Goal: Task Accomplishment & Management: Use online tool/utility

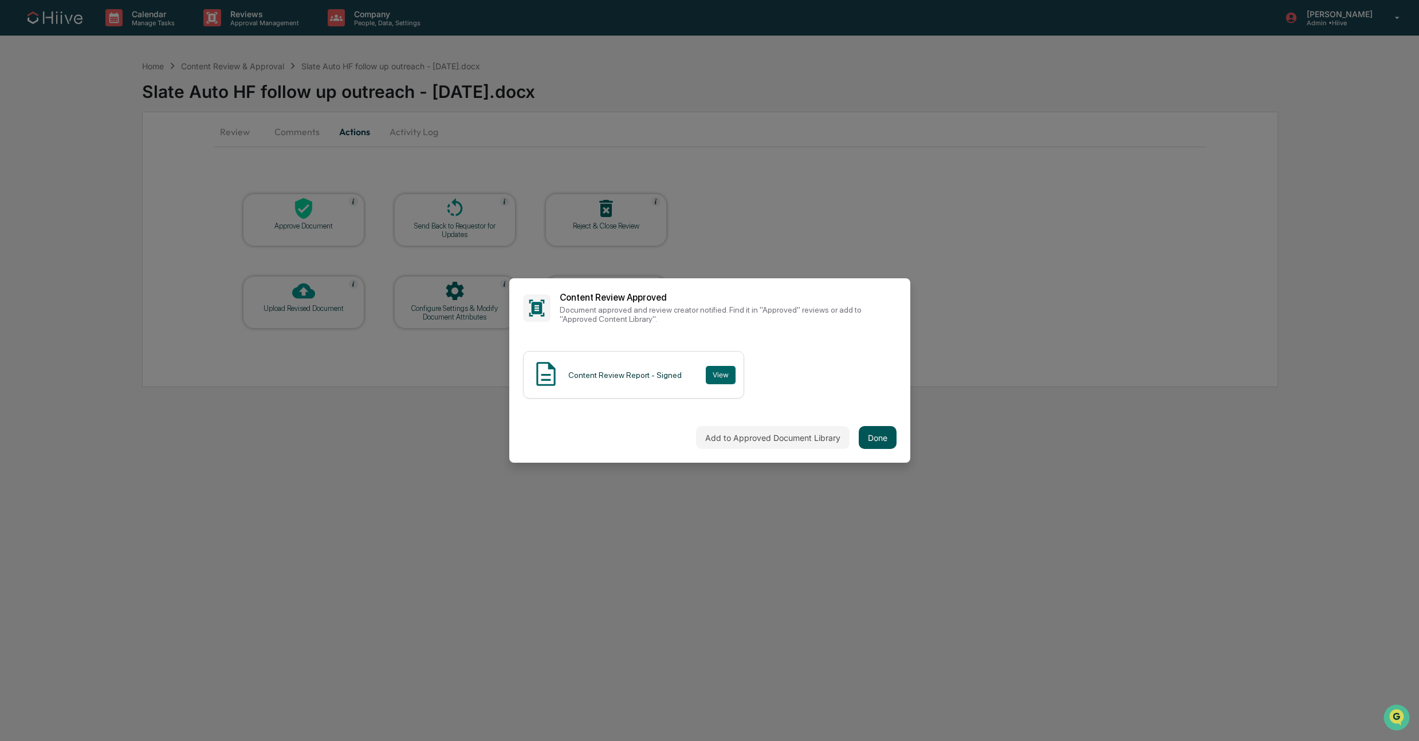
click at [882, 441] on button "Done" at bounding box center [878, 437] width 38 height 23
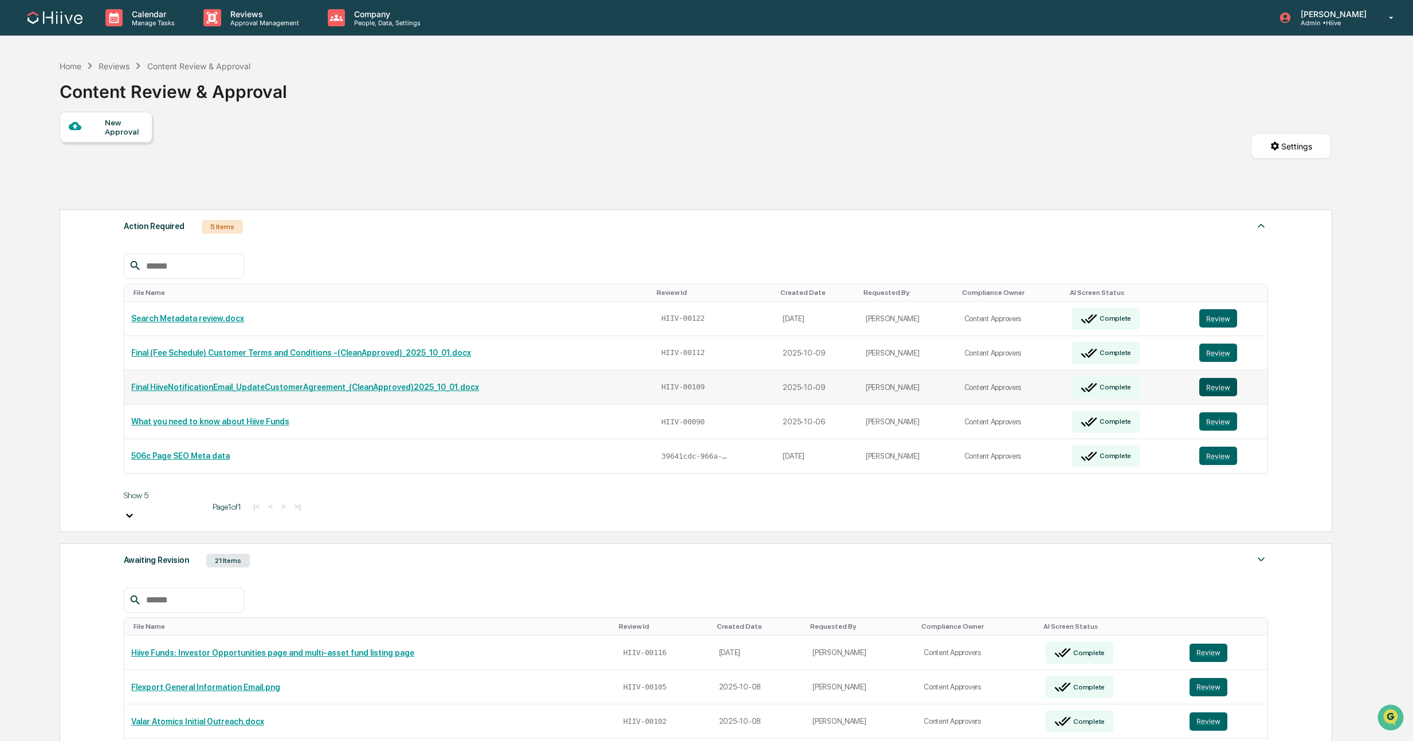
click at [1216, 378] on button "Review" at bounding box center [1218, 387] width 38 height 18
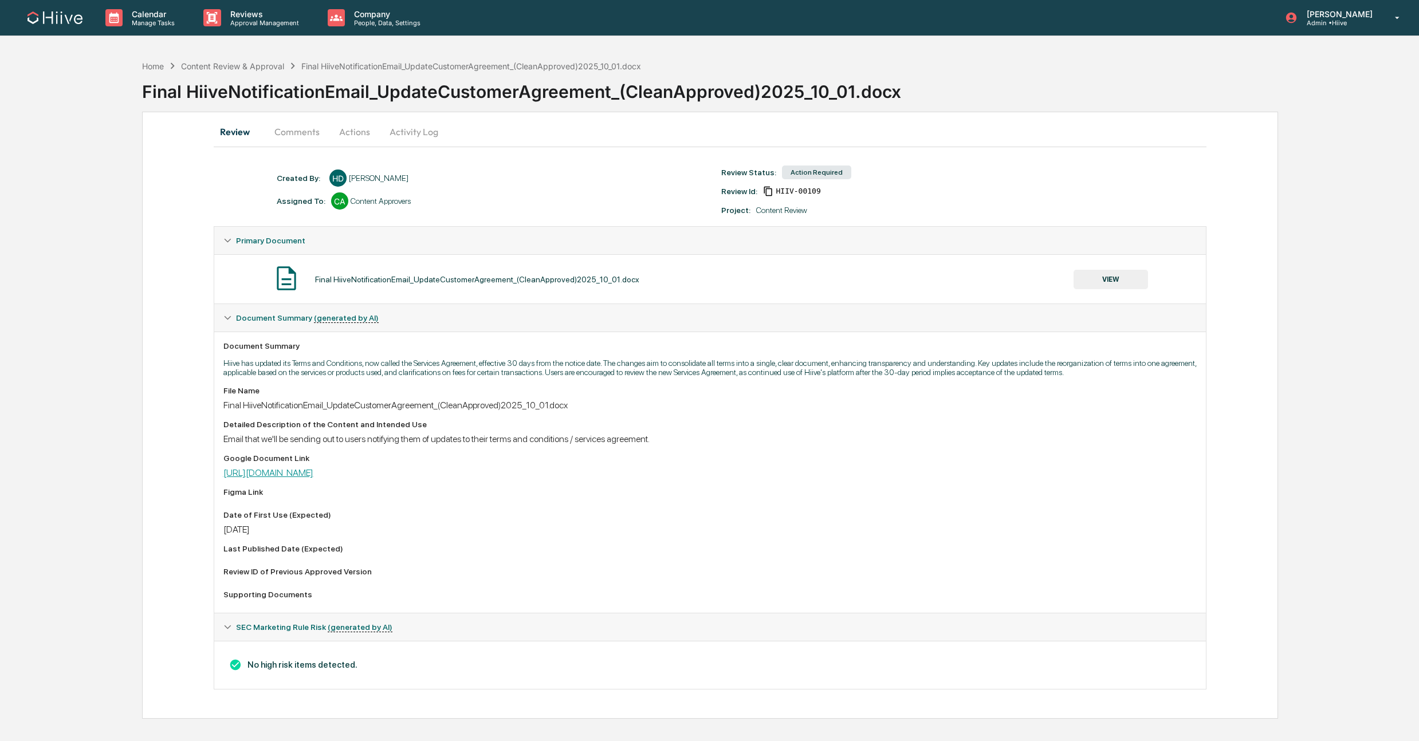
click at [245, 478] on link "https://docs.google.com/document/d/1hhzJB74B_-NbnpDC9rXUsbvVCRaVz46ByDTTGRqQ39Y…" at bounding box center [268, 472] width 90 height 11
click at [347, 125] on button "Actions" at bounding box center [355, 131] width 52 height 27
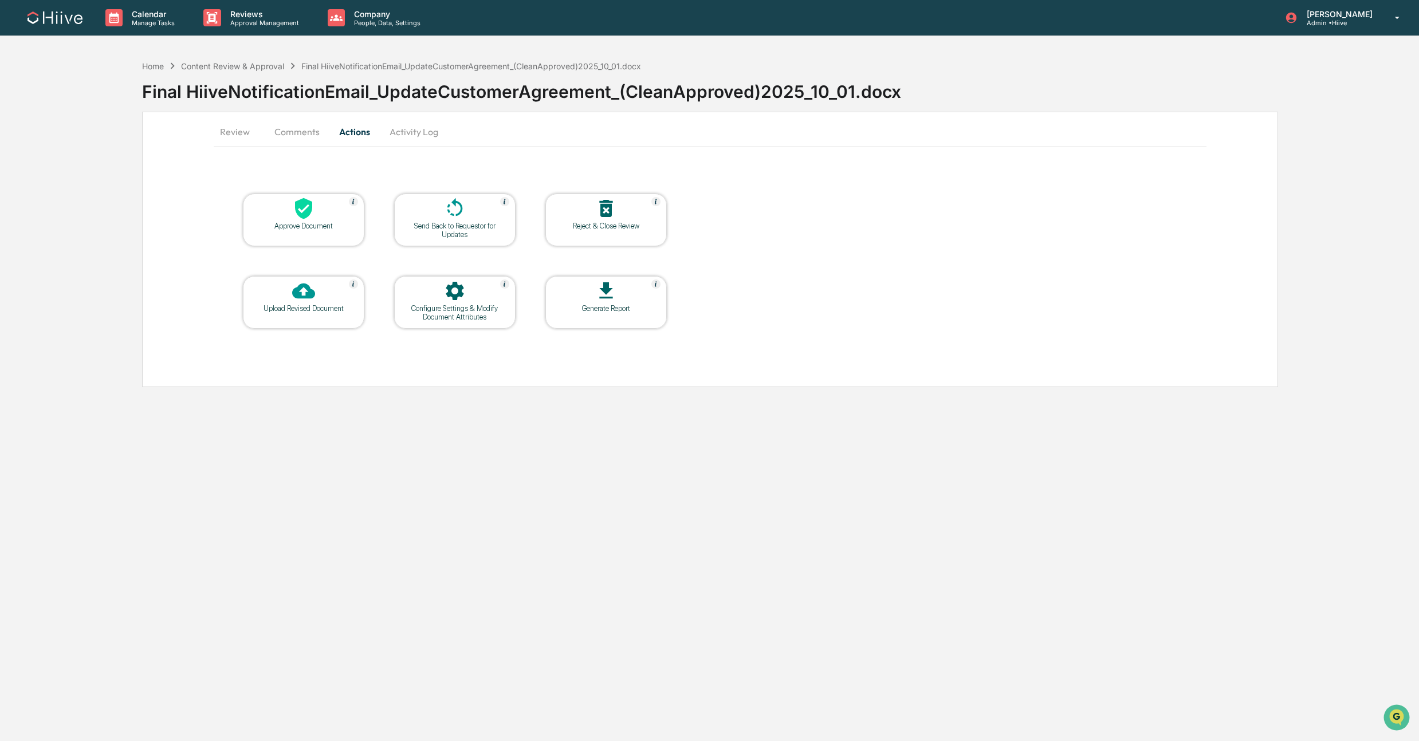
click at [296, 229] on div "Approve Document" at bounding box center [303, 226] width 103 height 9
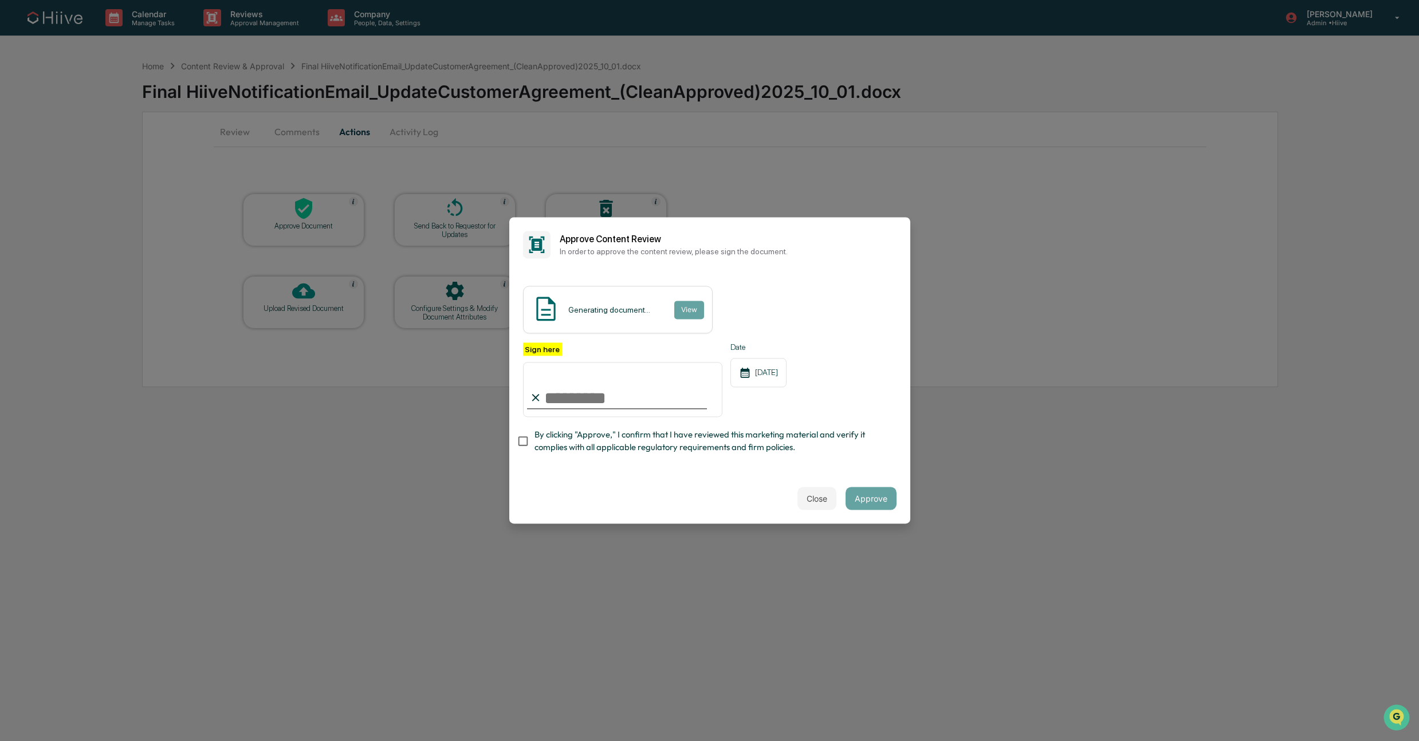
click at [537, 451] on div "Sign here Date 10/15/2025 By clicking "Approve," I confirm that I have reviewed…" at bounding box center [710, 401] width 374 height 117
click at [0, 741] on com-1password-button at bounding box center [0, 741] width 0 height 0
click at [683, 397] on input "Sign here" at bounding box center [623, 389] width 200 height 55
type input "**********"
click at [864, 491] on button "Approve" at bounding box center [871, 499] width 51 height 23
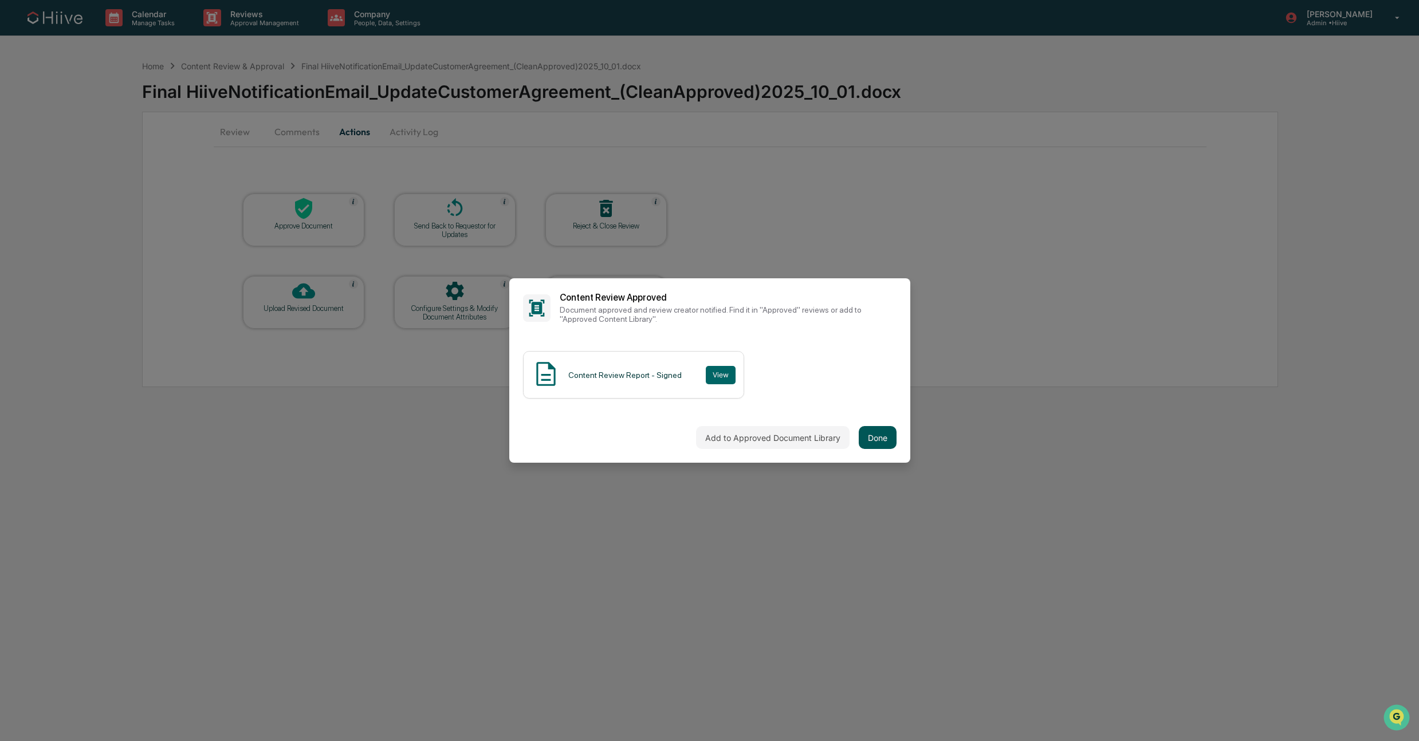
click at [868, 439] on button "Done" at bounding box center [878, 437] width 38 height 23
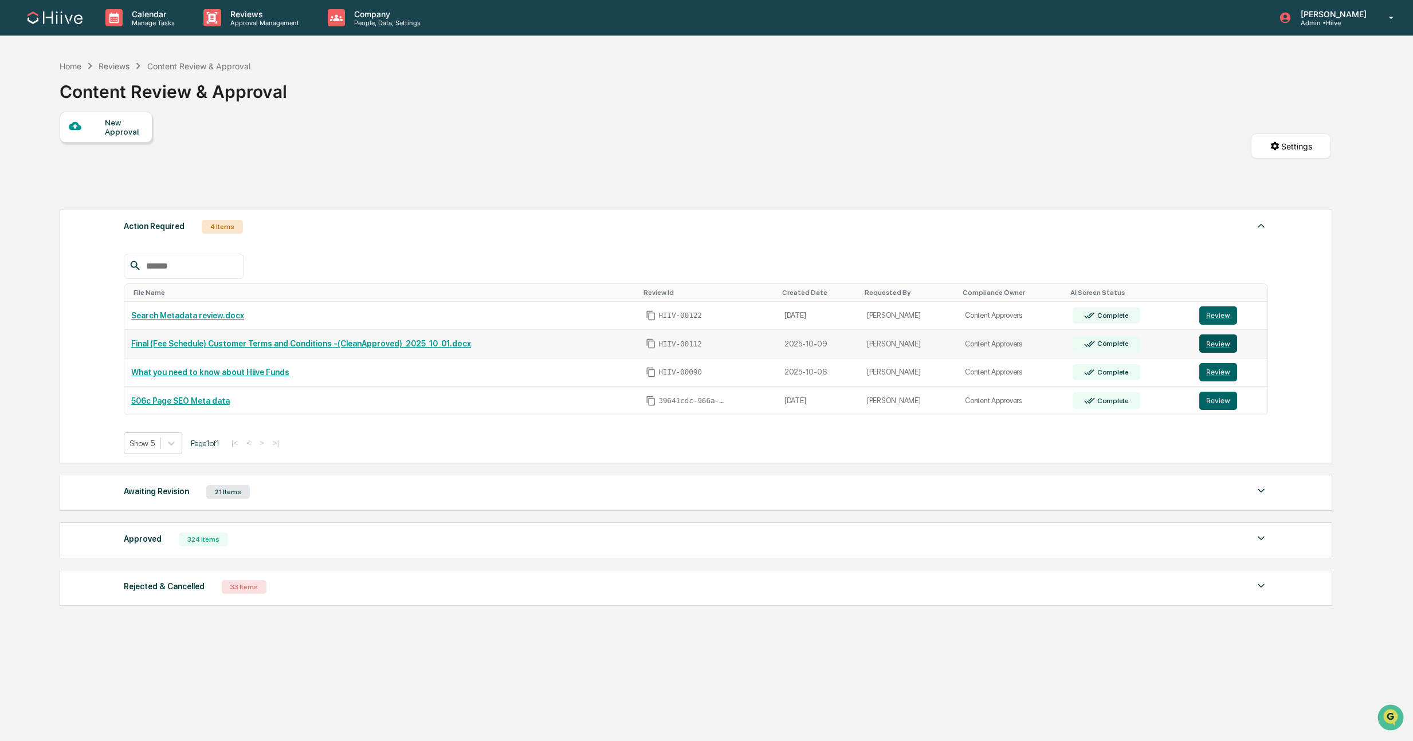
click at [1209, 346] on button "Review" at bounding box center [1218, 344] width 38 height 18
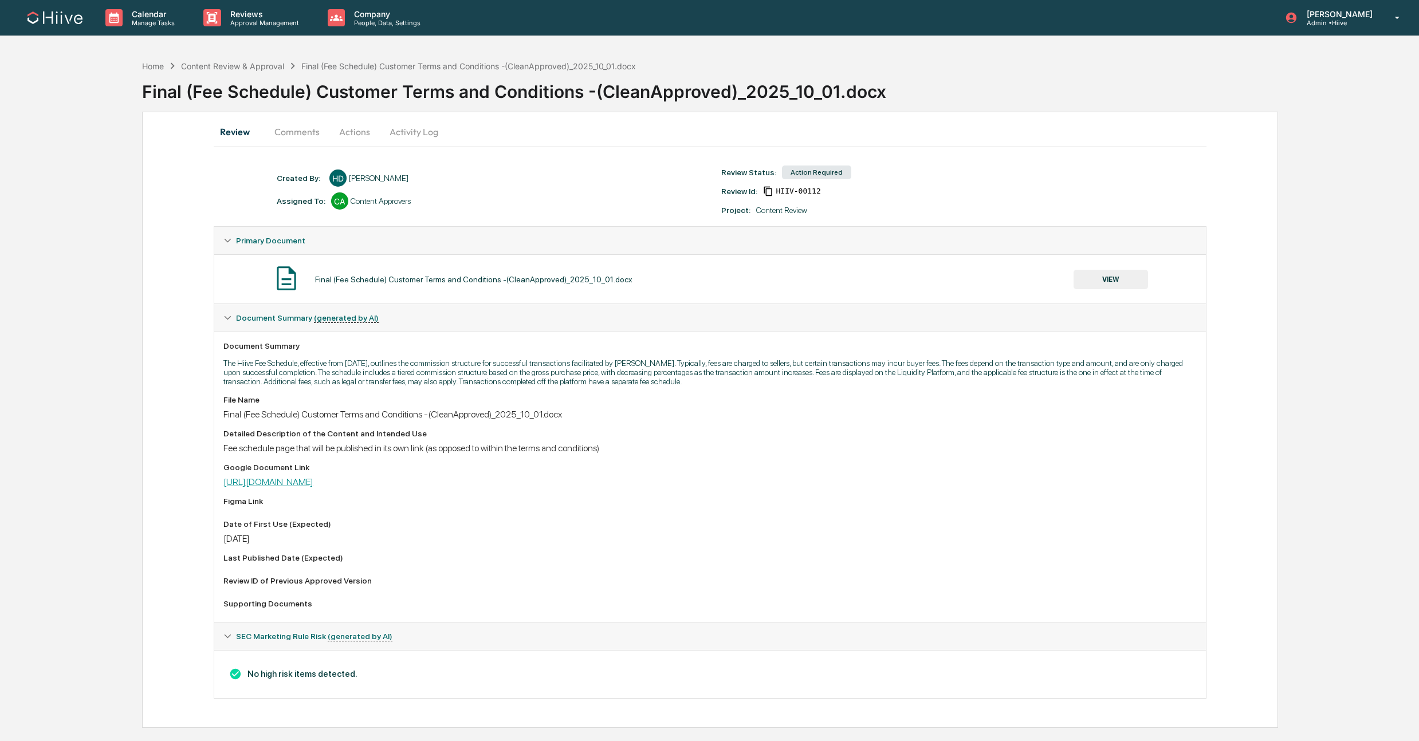
click at [258, 486] on link "https://docs.google.com/document/d/1Q82yPu0n6QBfxqFG5aBlU0hY3jru1Gxp9Qr6iek7koc…" at bounding box center [268, 482] width 90 height 11
click at [308, 129] on button "Comments" at bounding box center [297, 131] width 64 height 27
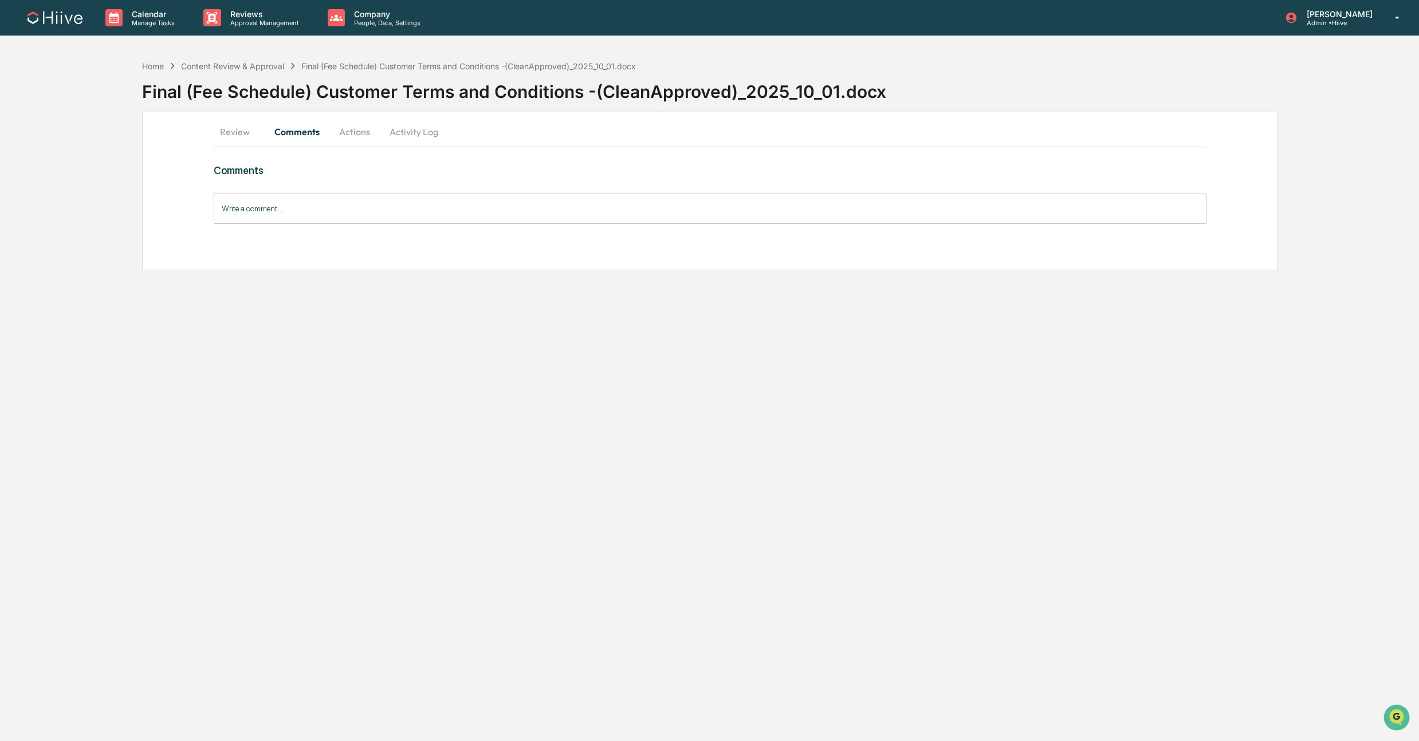
click at [351, 131] on button "Actions" at bounding box center [355, 131] width 52 height 27
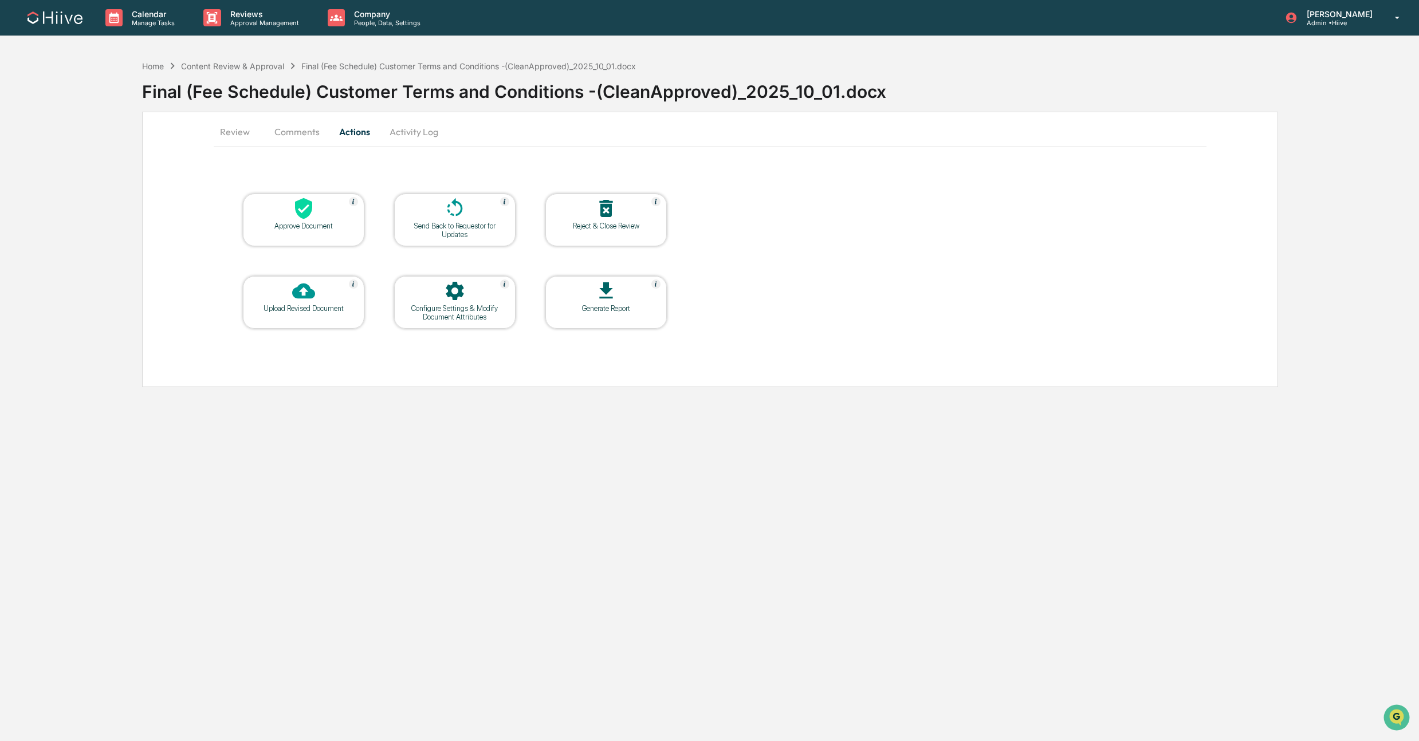
click at [225, 133] on button "Review" at bounding box center [240, 131] width 52 height 27
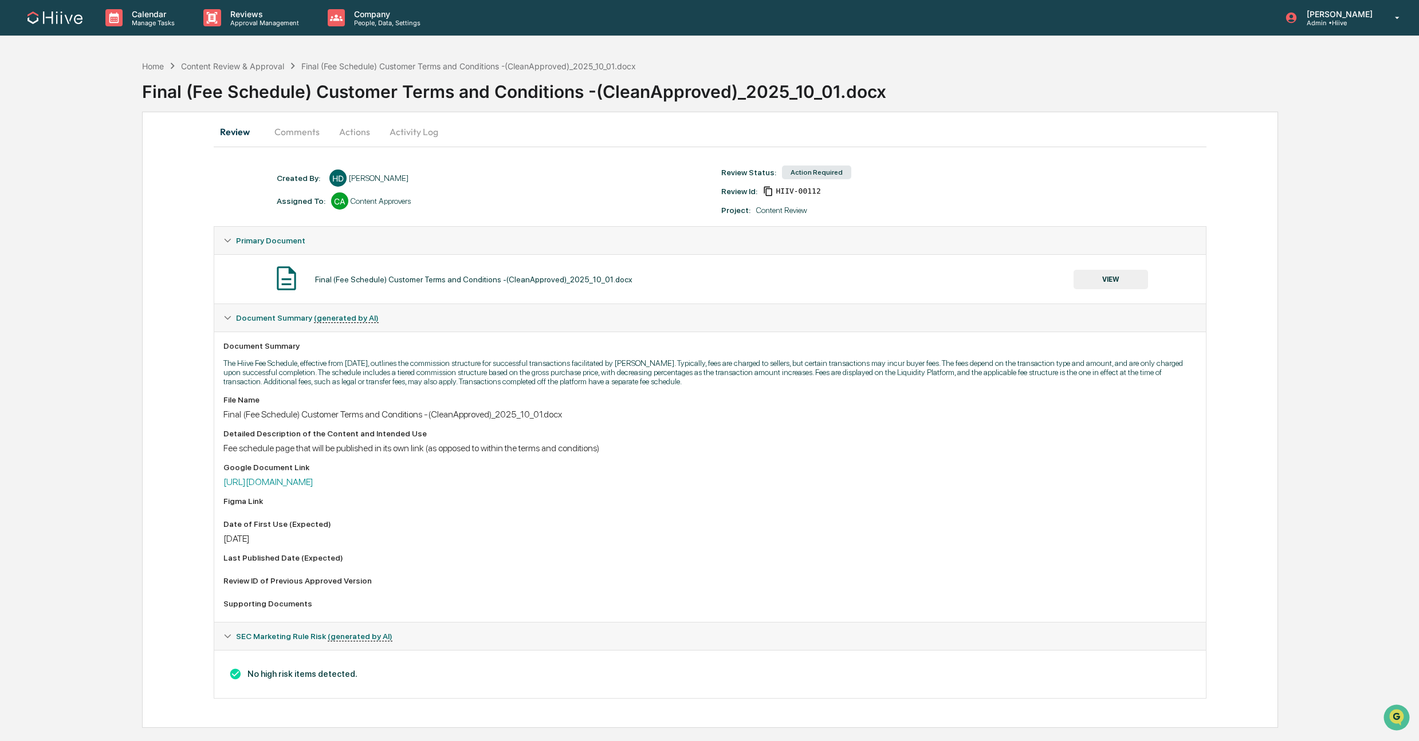
click at [278, 131] on button "Comments" at bounding box center [297, 131] width 64 height 27
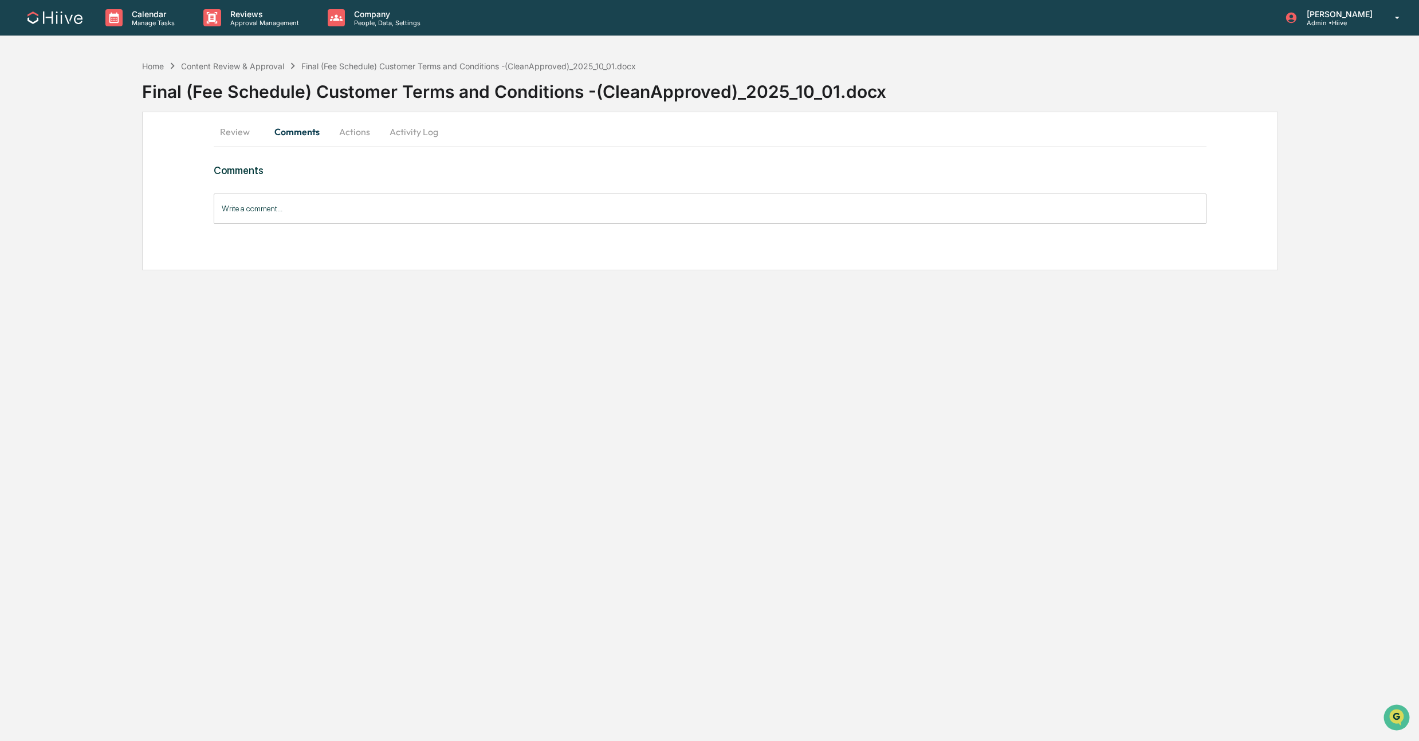
click at [308, 212] on input "Write a comment..." at bounding box center [710, 209] width 993 height 30
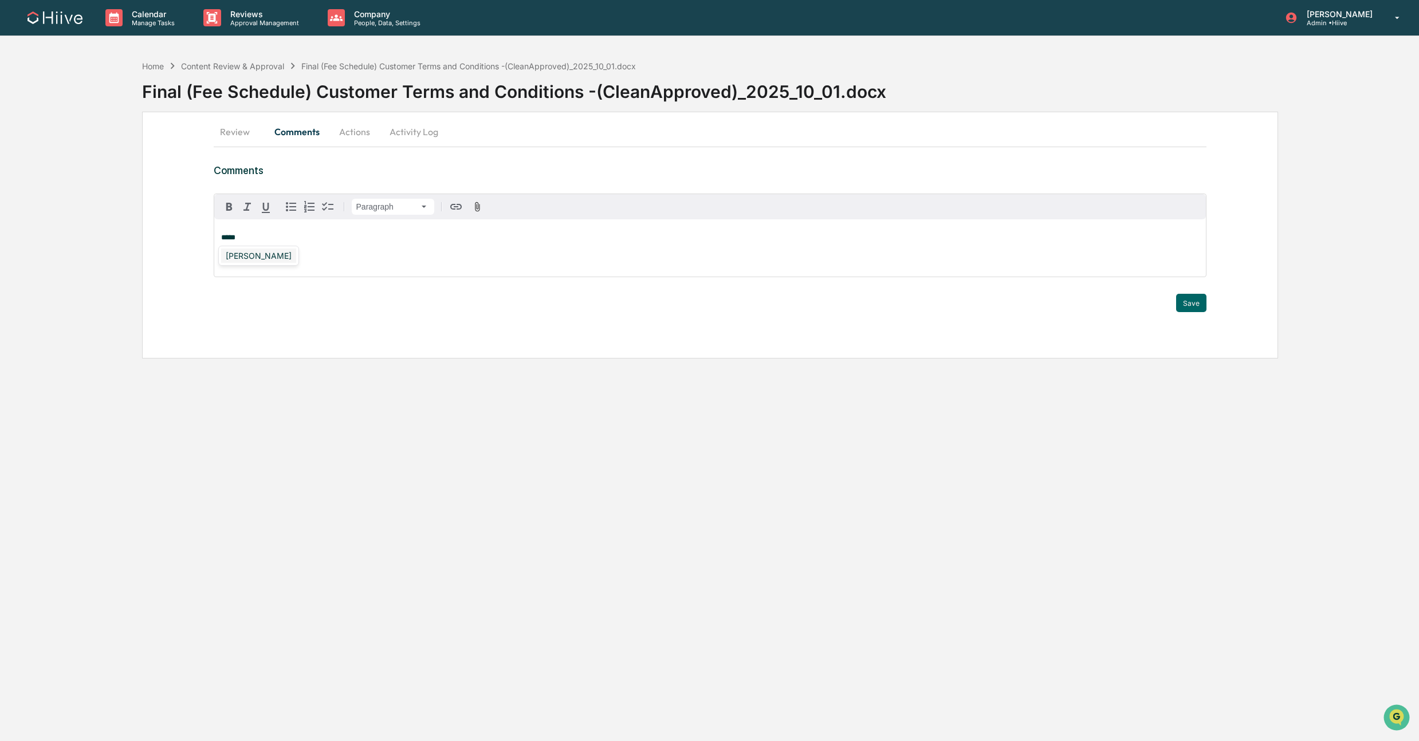
click at [253, 257] on div "Stephanie Bernard" at bounding box center [258, 256] width 75 height 14
click at [1188, 304] on button "Save" at bounding box center [1191, 303] width 30 height 18
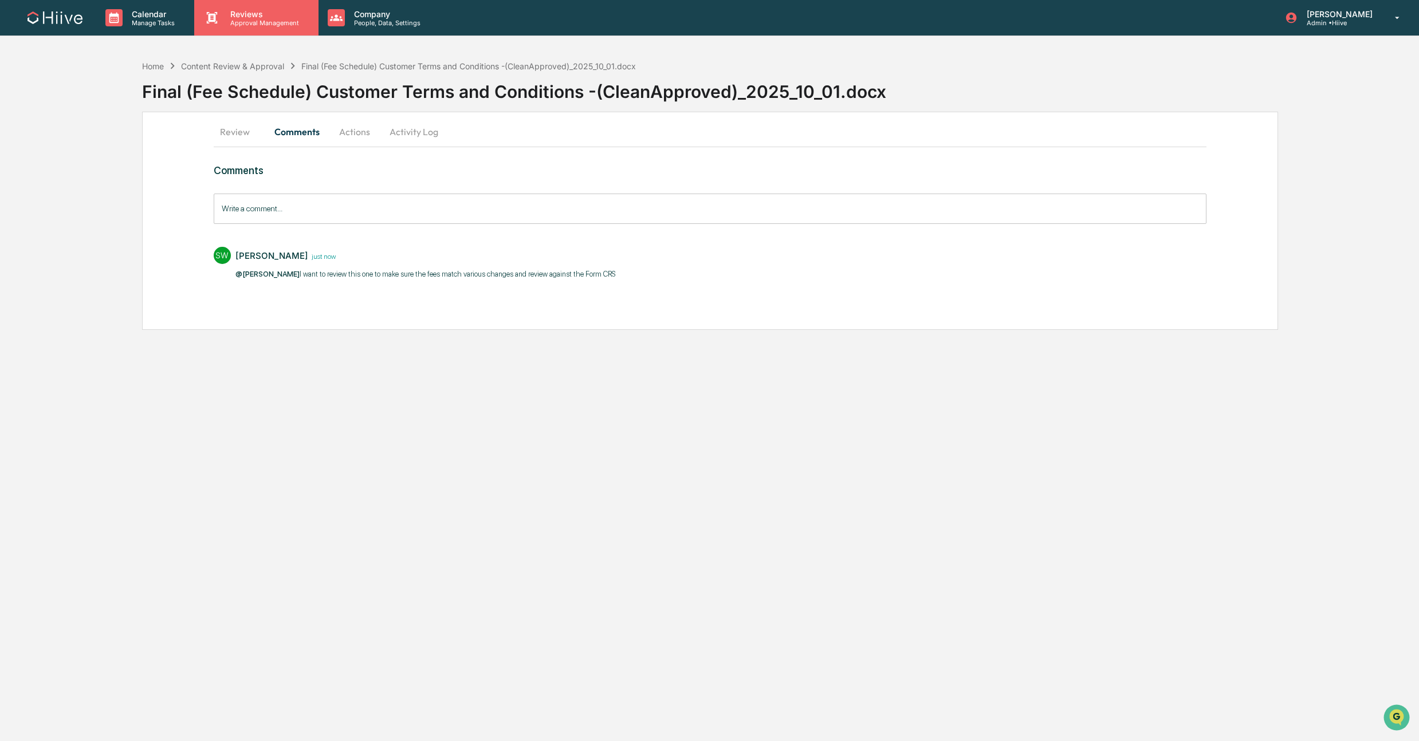
click at [266, 8] on div "Reviews Approval Management" at bounding box center [256, 18] width 124 height 36
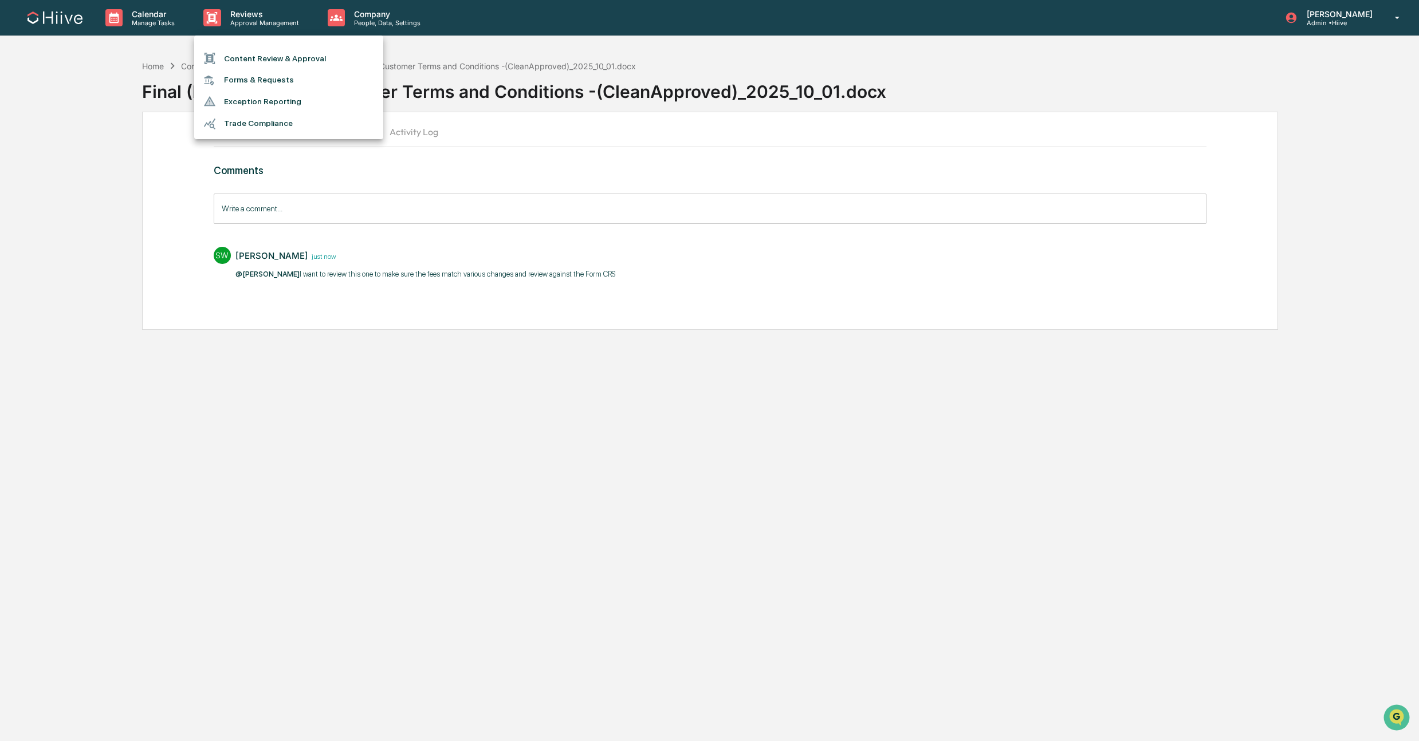
click at [272, 53] on li "Content Review & Approval" at bounding box center [288, 59] width 189 height 22
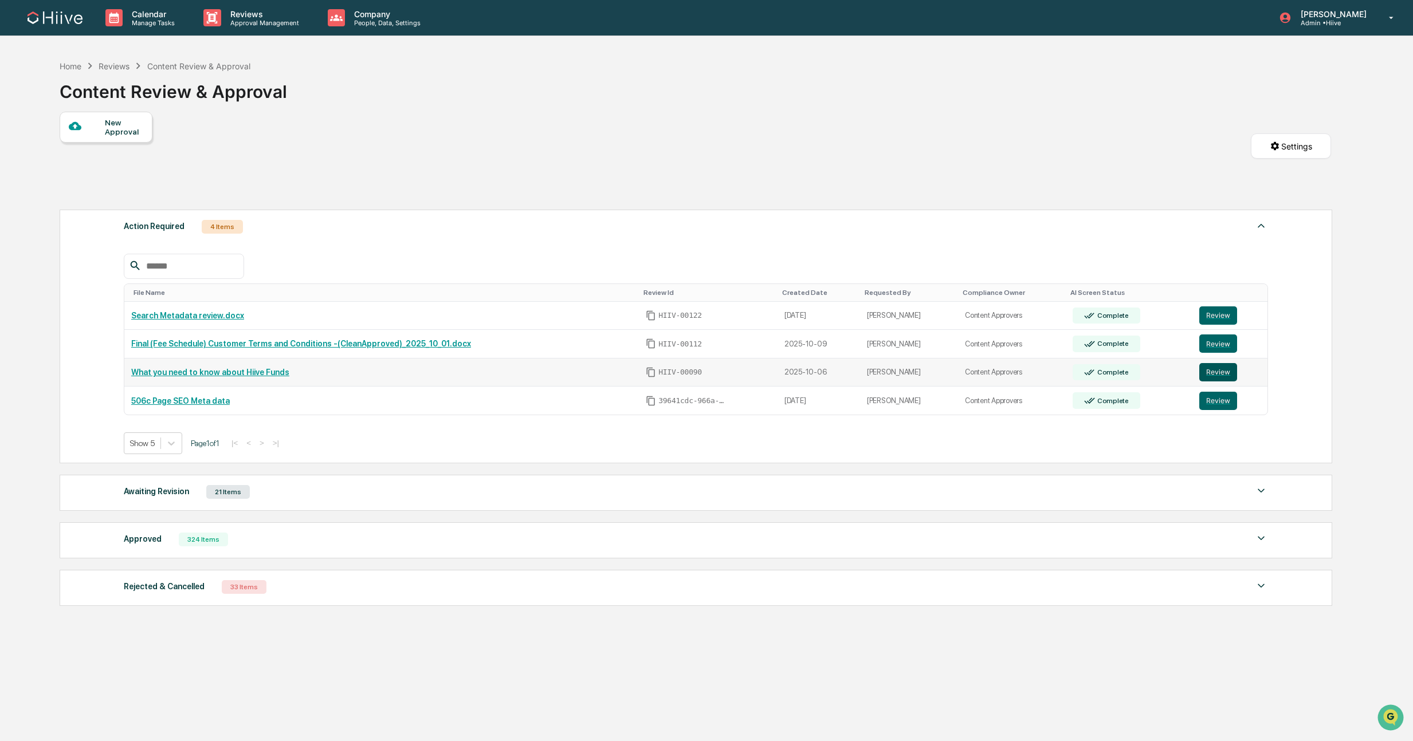
click at [1216, 375] on button "Review" at bounding box center [1218, 372] width 38 height 18
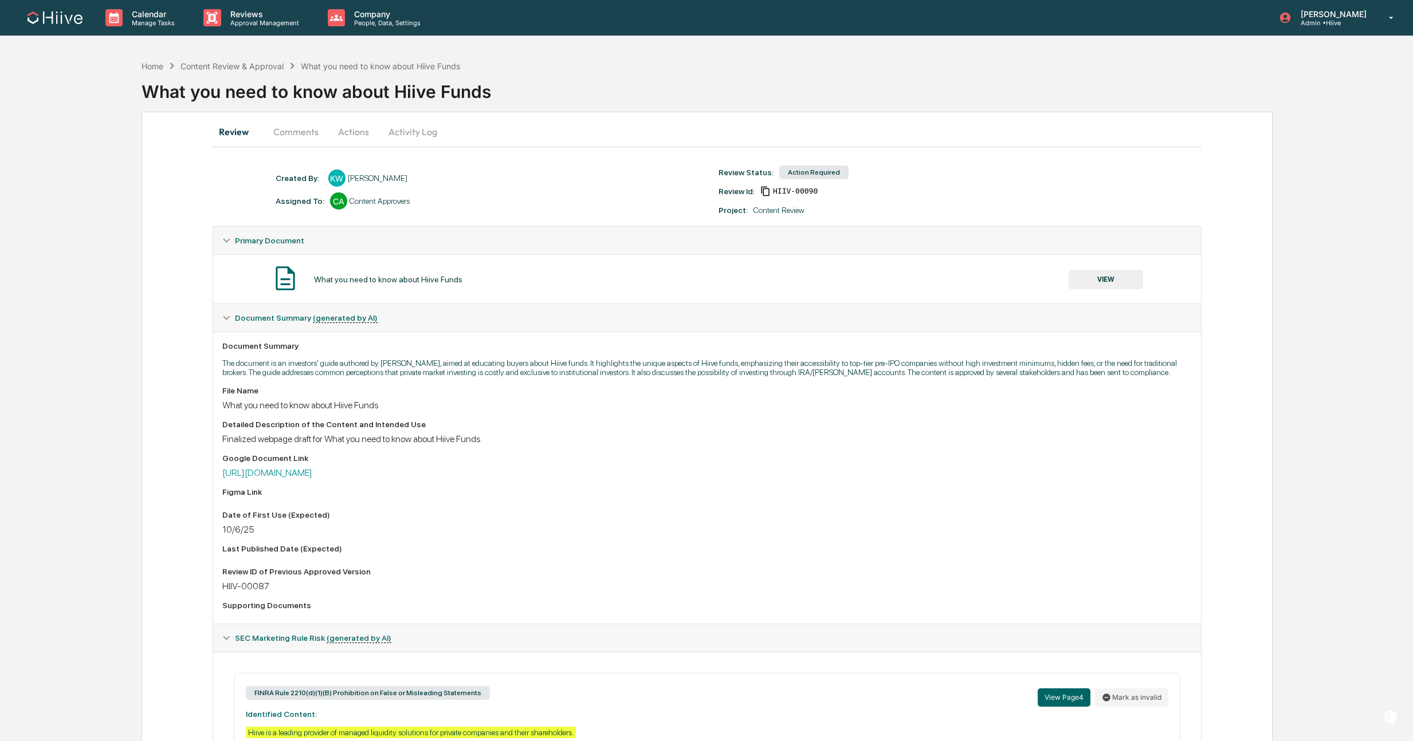
click at [292, 134] on button "Comments" at bounding box center [296, 131] width 64 height 27
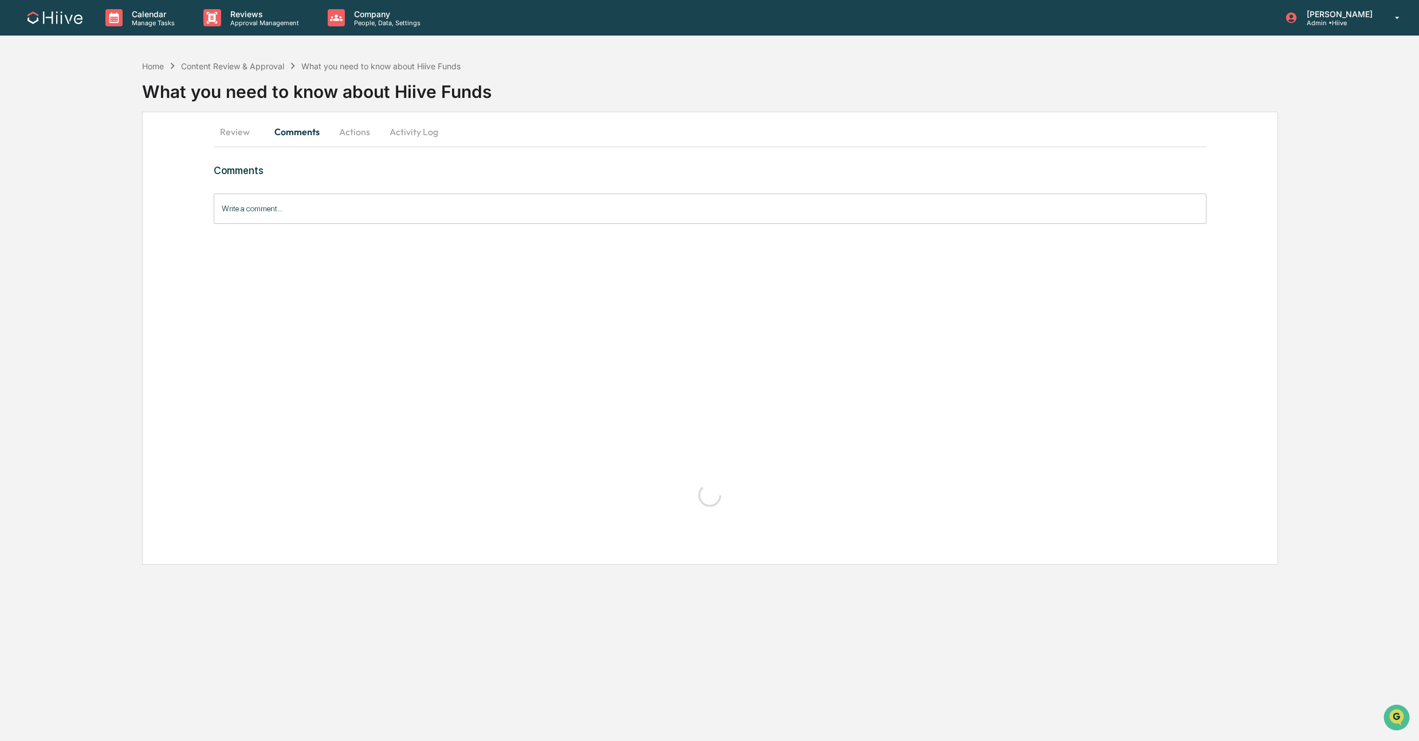
click at [235, 133] on button "Review" at bounding box center [240, 131] width 52 height 27
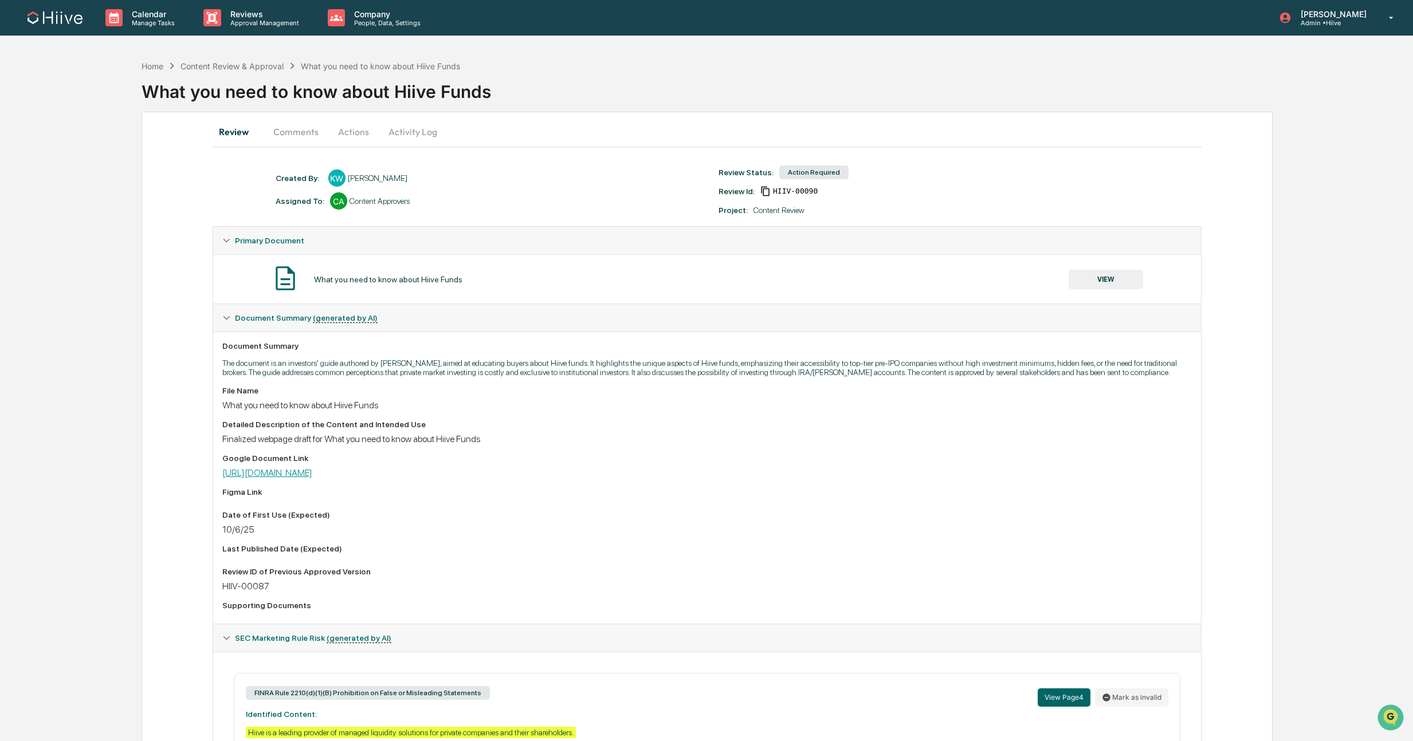
click at [238, 478] on link "[URL][DOMAIN_NAME]" at bounding box center [267, 472] width 90 height 11
click at [1096, 276] on button "VIEW" at bounding box center [1105, 279] width 74 height 19
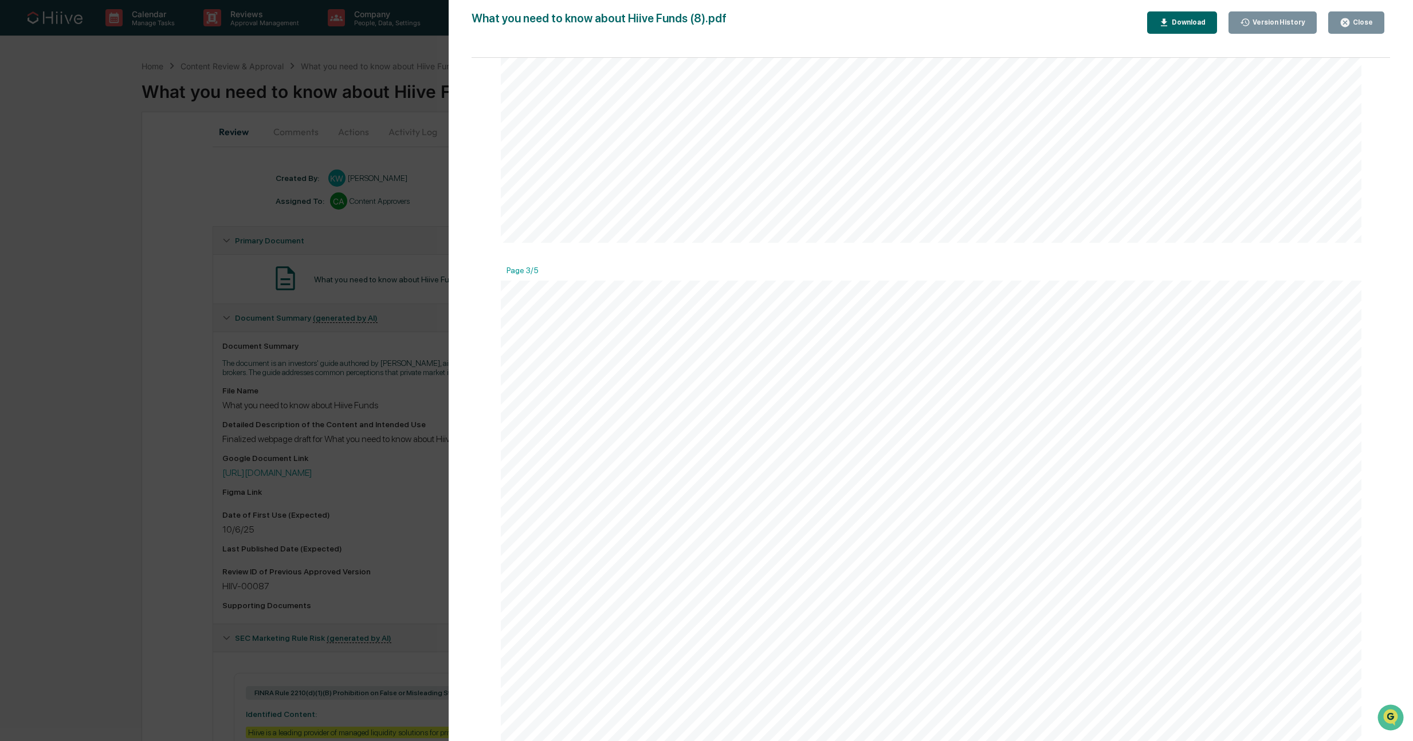
scroll to position [2110, 0]
click at [132, 349] on div "Version History [DATE] 04:34 PM [PERSON_NAME] [DATE] 12:47 PM [PERSON_NAME] [DA…" at bounding box center [706, 370] width 1413 height 741
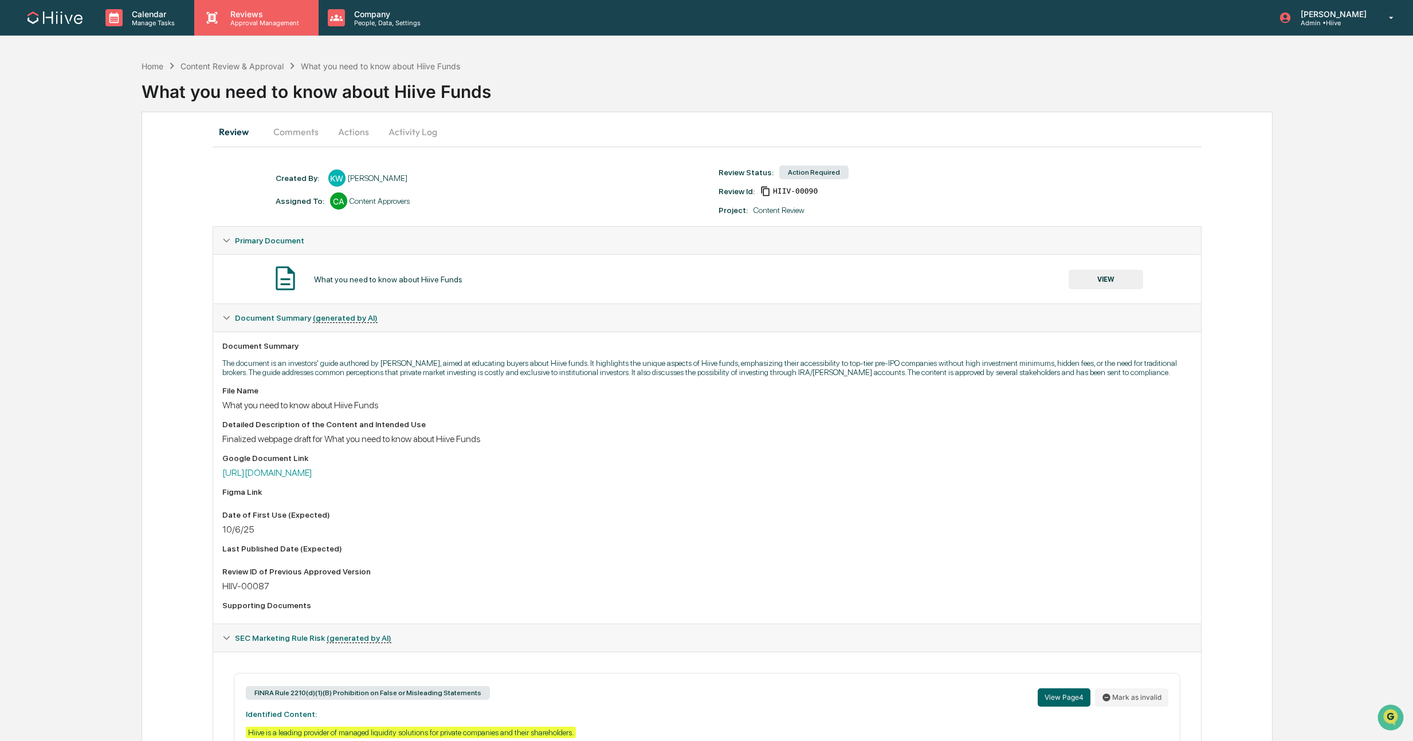
click at [241, 27] on div "Reviews Approval Management" at bounding box center [256, 18] width 124 height 36
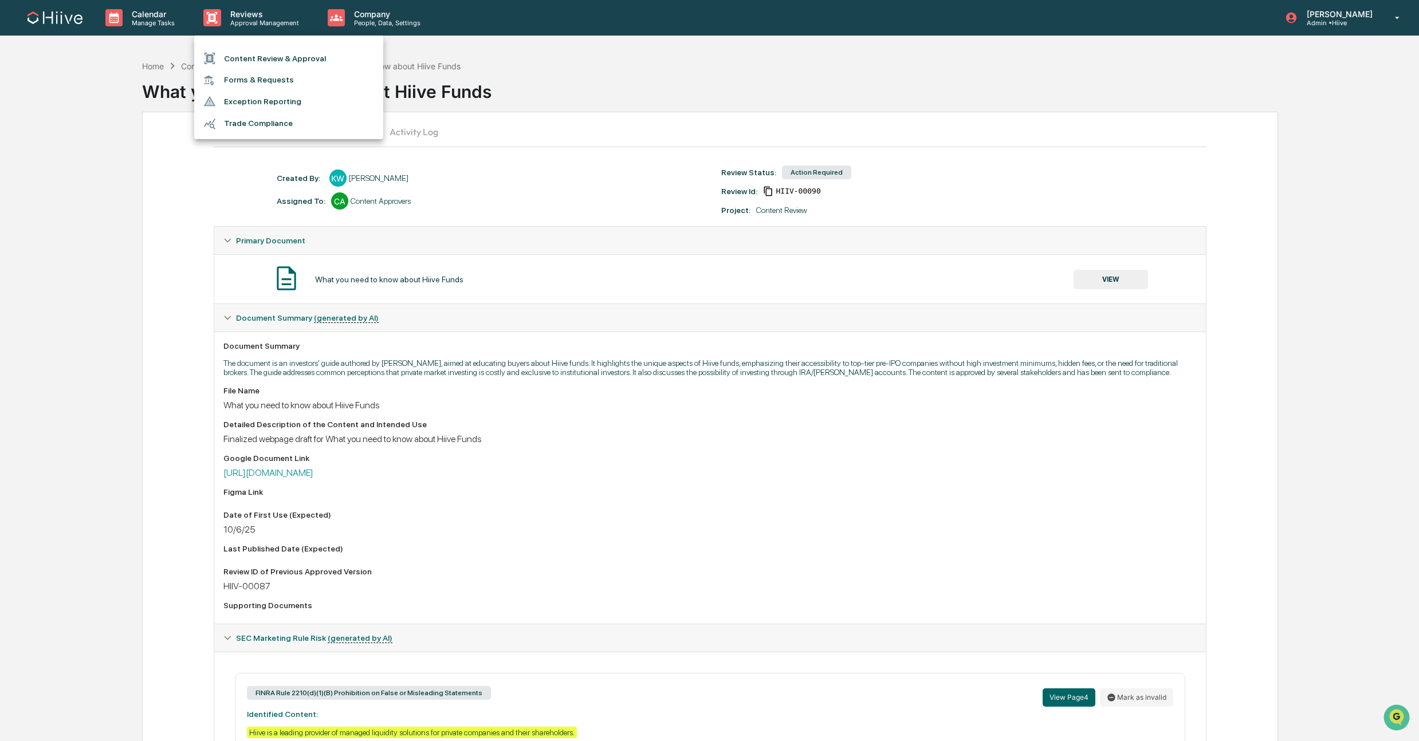
click at [242, 52] on li "Content Review & Approval" at bounding box center [288, 59] width 189 height 22
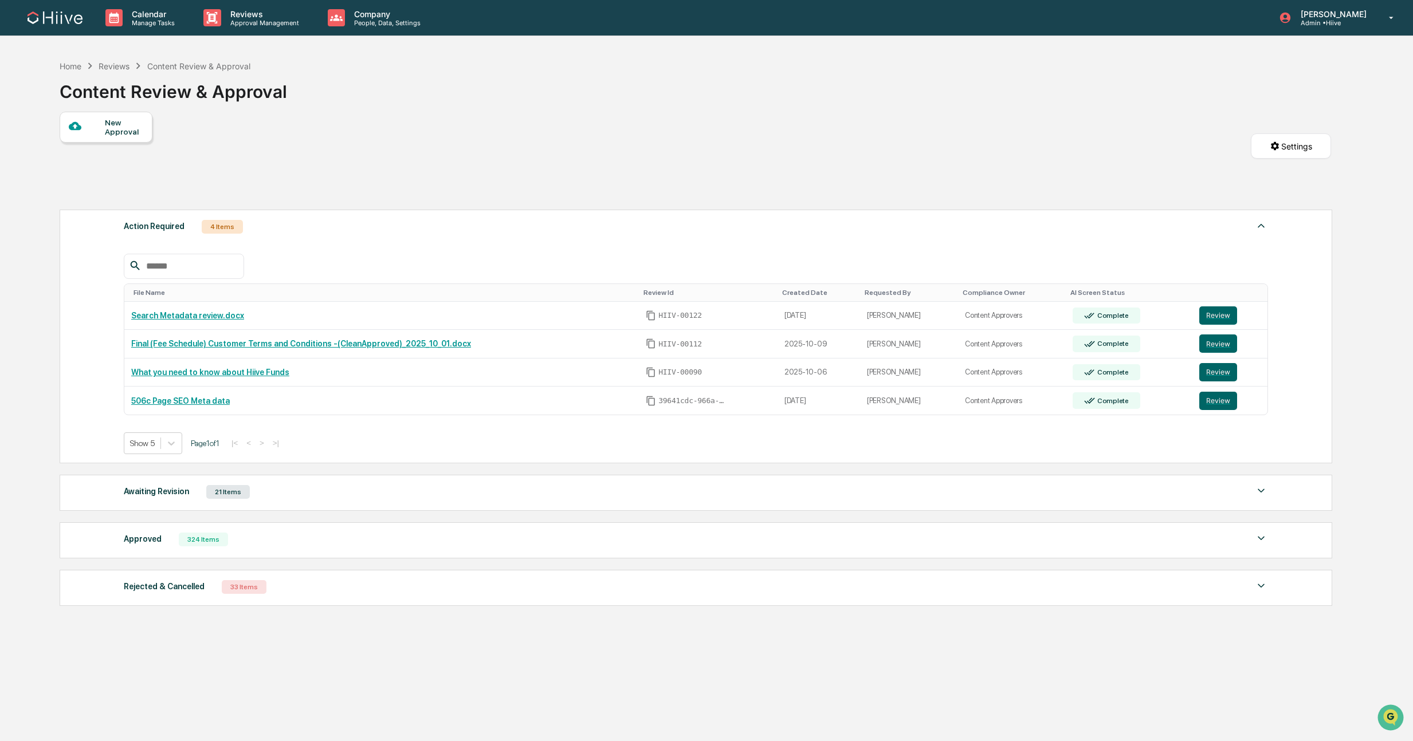
click at [630, 154] on div "New Approval Settings" at bounding box center [695, 158] width 1271 height 92
click at [329, 500] on div "Awaiting Revision 21 Items" at bounding box center [696, 492] width 1144 height 16
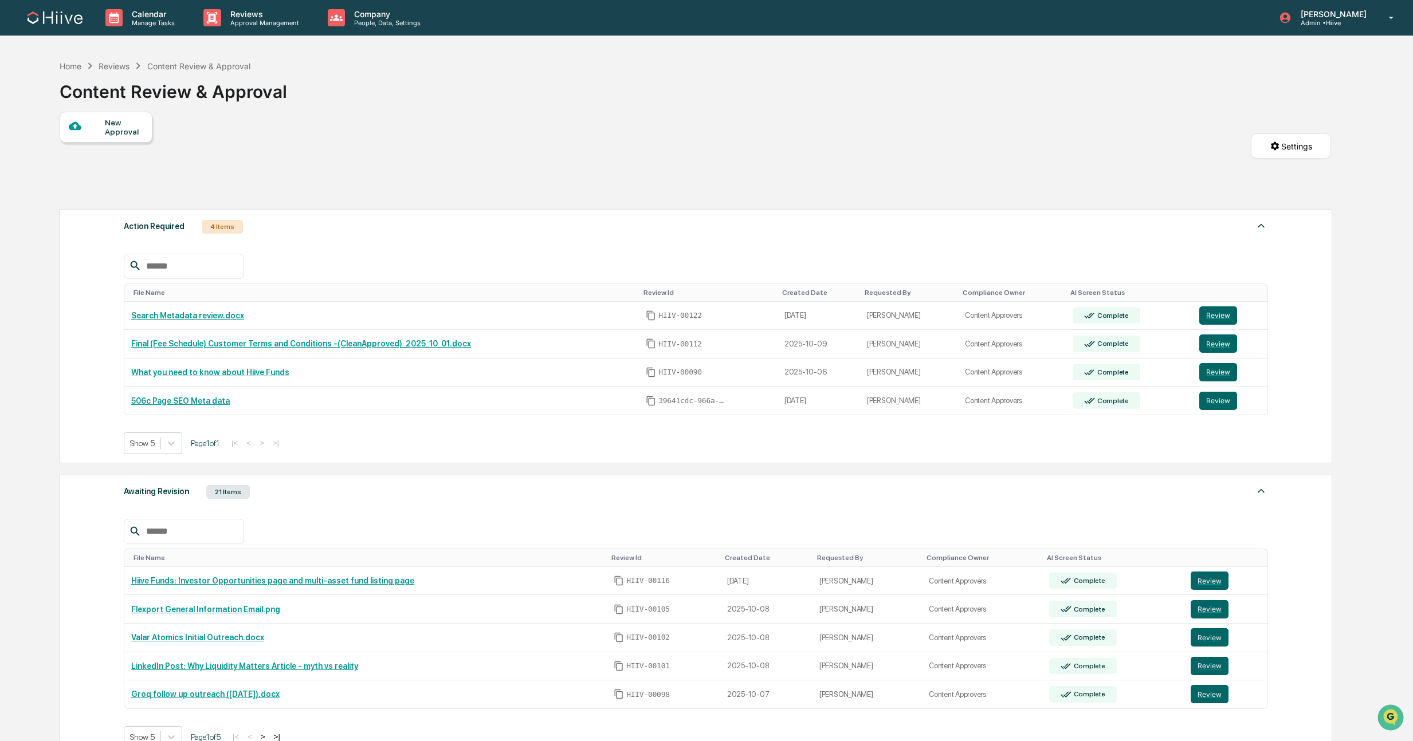
click at [316, 500] on div "Awaiting Revision 21 Items" at bounding box center [696, 492] width 1144 height 16
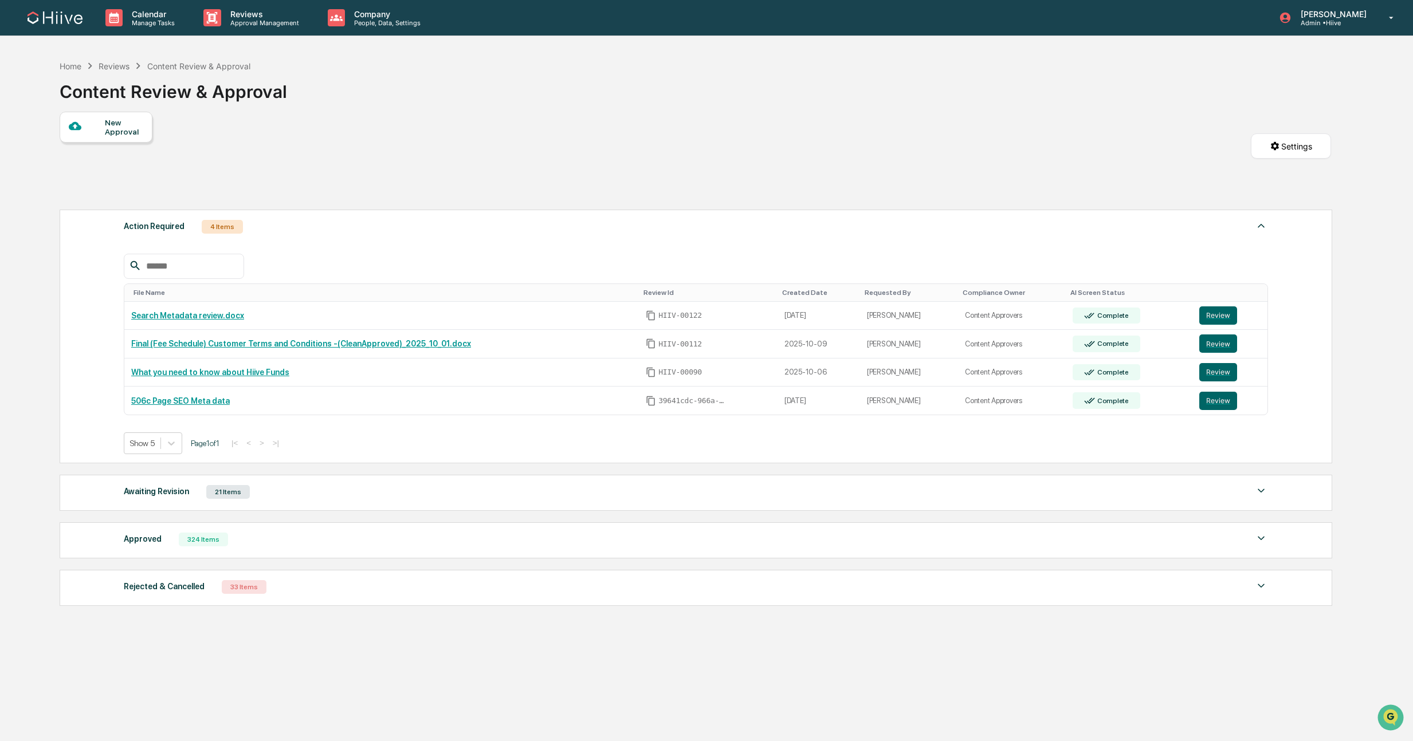
click at [429, 121] on div "New Approval Settings" at bounding box center [695, 158] width 1271 height 92
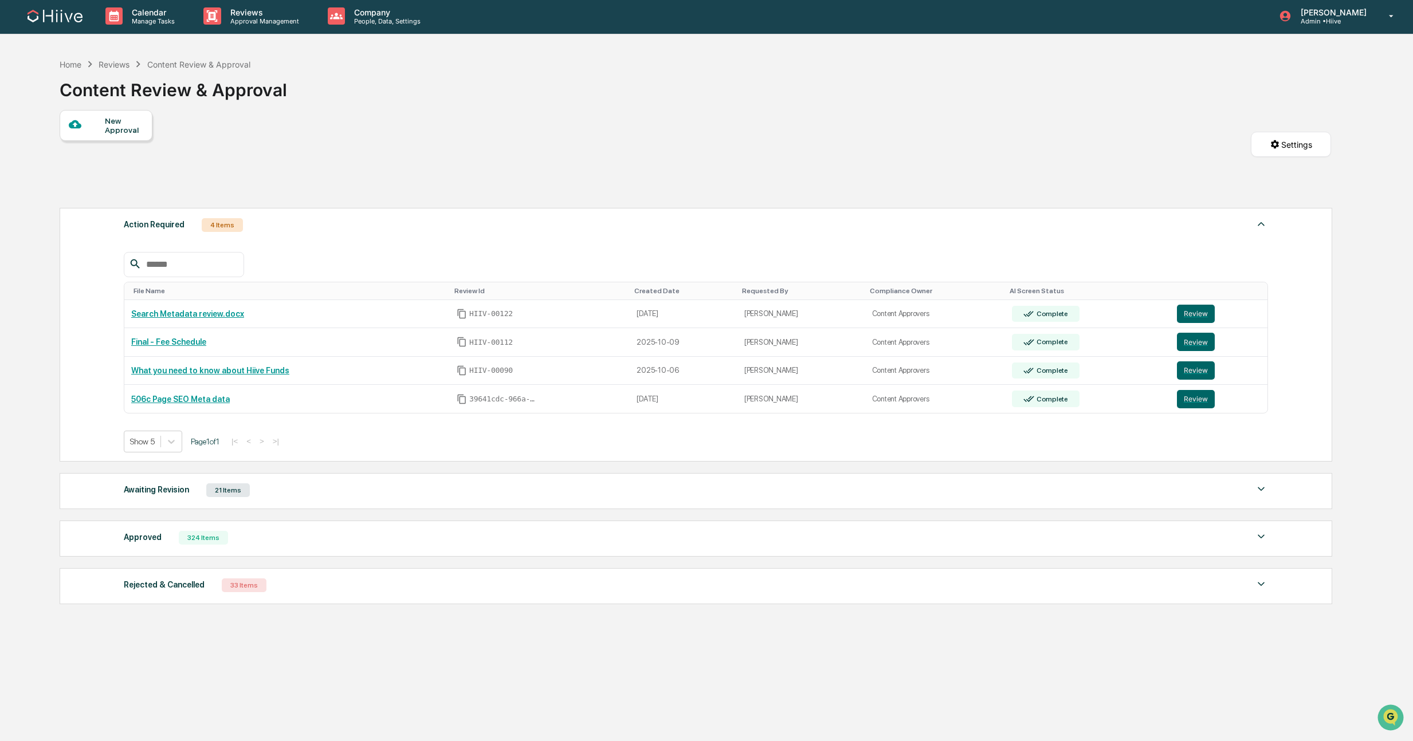
scroll to position [2, 0]
